Goal: Submit feedback/report problem: Submit feedback/report problem

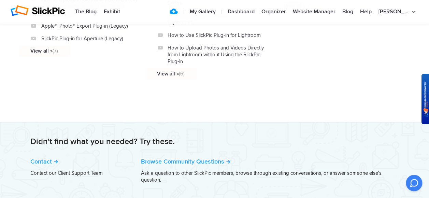
scroll to position [912, 0]
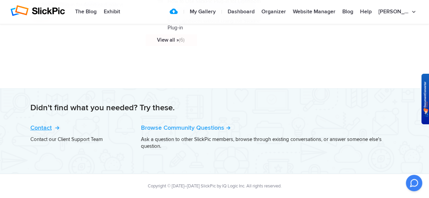
click at [45, 125] on link "Contact" at bounding box center [44, 128] width 28 height 8
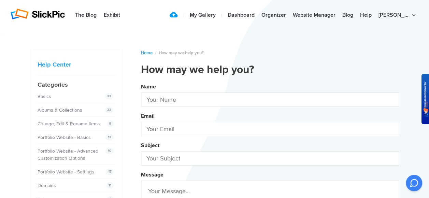
type input "Robert Hopp"
type input "bh6425@charter.net"
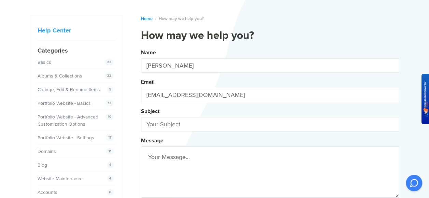
scroll to position [103, 0]
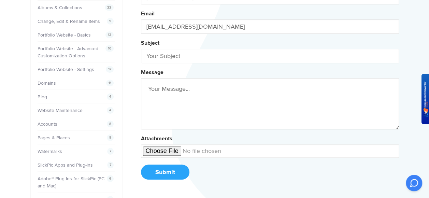
paste textarea "https://www.slickpic.com/img/common/album_sample.png"
type textarea "https://www.slickpic.com/img/common/album_sample.png"
click at [191, 57] on input "text" at bounding box center [270, 56] width 258 height 14
click at [141, 0] on button "Name Robert Hopp Email bh6425@charter.net Subject Cover Message https://www.sli…" at bounding box center [270, 82] width 258 height 208
type input "Cover photo"
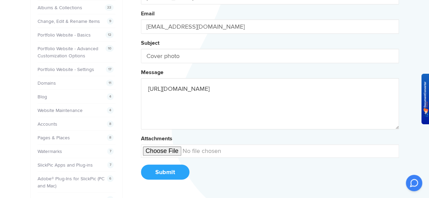
click at [174, 108] on textarea "https://www.slickpic.com/img/common/album_sample.png" at bounding box center [270, 103] width 258 height 51
click at [173, 108] on textarea "https://www.slickpic.com/img/common/album_sample.png" at bounding box center [270, 103] width 258 height 51
click at [309, 91] on textarea "https://www.slickpic.com/img/common/album_sample.png" at bounding box center [270, 103] width 258 height 51
click at [141, 0] on button "Name Robert Hopp Email bh6425@charter.net Subject Cover photo Message https://w…" at bounding box center [270, 82] width 258 height 208
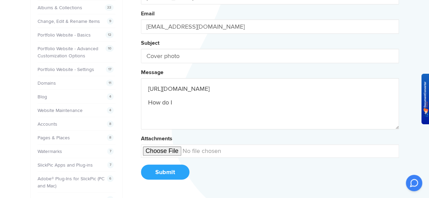
click at [141, 0] on button "Name Robert Hopp Email bh6425@charter.net Subject Cover photo Message https://w…" at bounding box center [270, 82] width 258 height 208
drag, startPoint x: 174, startPoint y: 102, endPoint x: 192, endPoint y: 103, distance: 18.5
click at [192, 103] on textarea "https://www.slickpic.com/img/common/album_sample.png How do I get" at bounding box center [270, 103] width 258 height 51
click at [141, 0] on button "Name Robert Hopp Email bh6425@charter.net Subject Cover photo Message https://w…" at bounding box center [270, 82] width 258 height 208
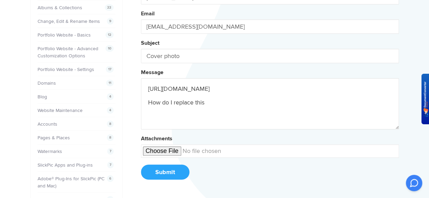
click at [141, 0] on button "Name Robert Hopp Email bh6425@charter.net Subject Cover photo Message https://w…" at bounding box center [270, 82] width 258 height 208
drag, startPoint x: 206, startPoint y: 100, endPoint x: 214, endPoint y: 101, distance: 7.2
click at [213, 101] on textarea "https://www.slickpic.com/img/common/album_sample.png How do I replace this co" at bounding box center [270, 103] width 258 height 51
click at [141, 0] on button "Name Robert Hopp Email bh6425@charter.net Subject Cover photo Message https://w…" at bounding box center [270, 82] width 258 height 208
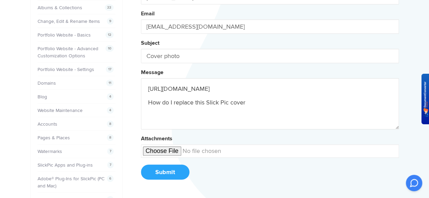
click at [141, 0] on button "Name Robert Hopp Email bh6425@charter.net Subject Cover photo Message https://w…" at bounding box center [270, 82] width 258 height 208
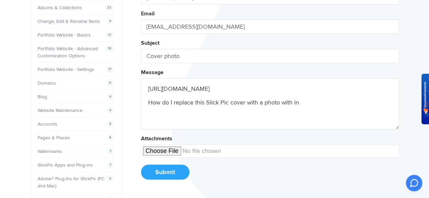
click at [141, 0] on button "Name Robert Hopp Email bh6425@charter.net Subject Cover photo Message https://w…" at bounding box center [270, 82] width 258 height 208
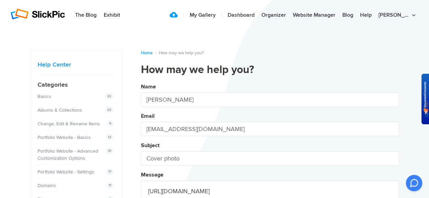
scroll to position [34, 0]
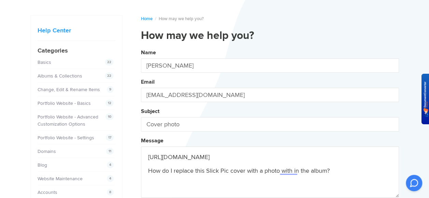
type textarea "https://www.slickpic.com/img/common/album_sample.png How do I replace this Slic…"
click at [146, 124] on input "Cover photo" at bounding box center [270, 124] width 258 height 14
click at [141, 47] on button "Name Robert Hopp Email bh6425@charter.net Subject Albub Cover photo Message htt…" at bounding box center [270, 151] width 258 height 208
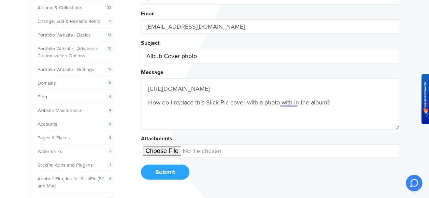
scroll to position [137, 0]
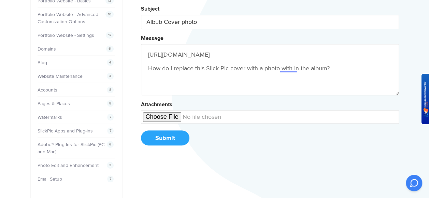
type input "Albub Cover photo"
click at [168, 133] on button "Submit" at bounding box center [165, 138] width 49 height 15
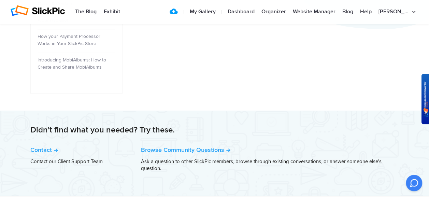
scroll to position [395, 0]
